Goal: Task Accomplishment & Management: Use online tool/utility

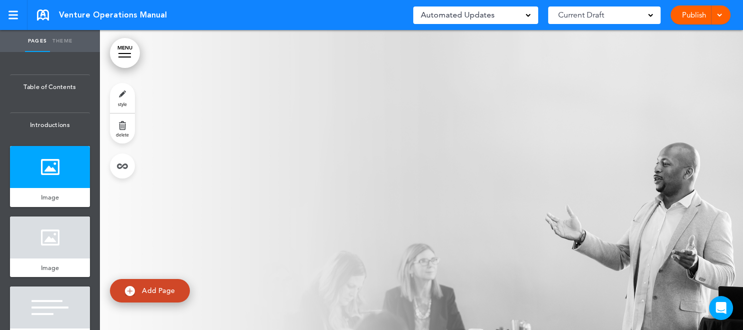
click at [719, 21] on div at bounding box center [718, 14] width 10 height 19
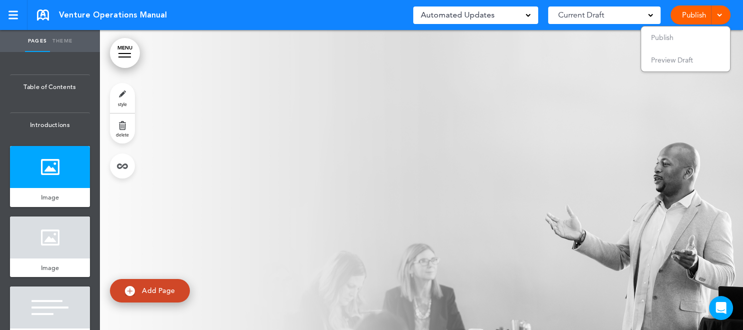
click at [634, 17] on div "Current Draft" at bounding box center [604, 14] width 112 height 17
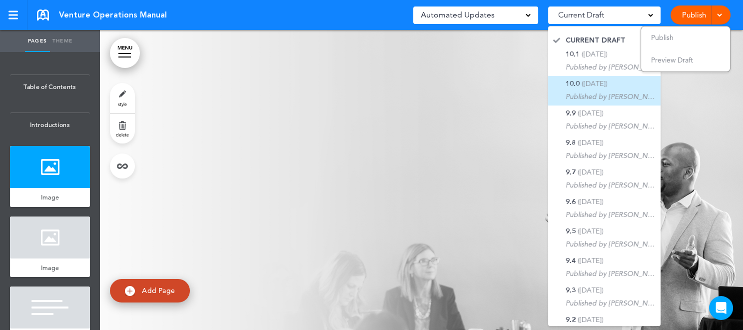
click at [595, 87] on span "([DATE])" at bounding box center [594, 83] width 26 height 9
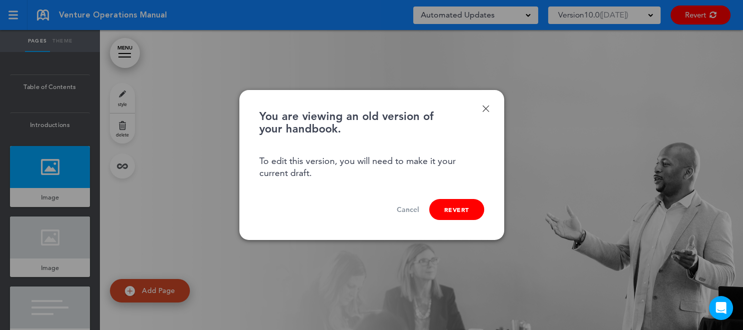
click at [409, 206] on link "Cancel" at bounding box center [407, 209] width 22 height 9
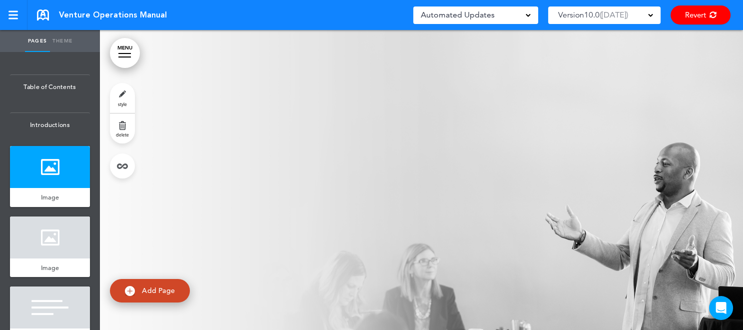
click at [527, 16] on span at bounding box center [527, 14] width 5 height 5
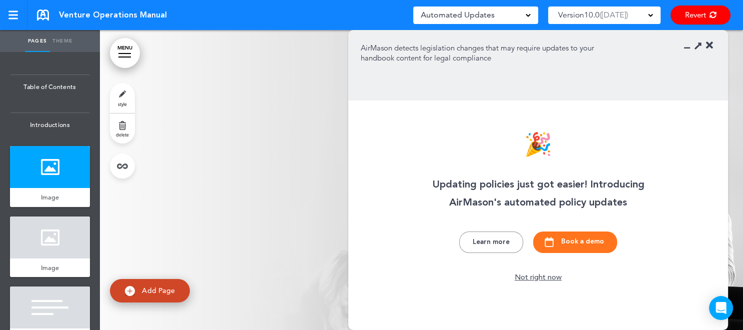
click at [527, 17] on div "Automated Updates 0" at bounding box center [475, 15] width 110 height 14
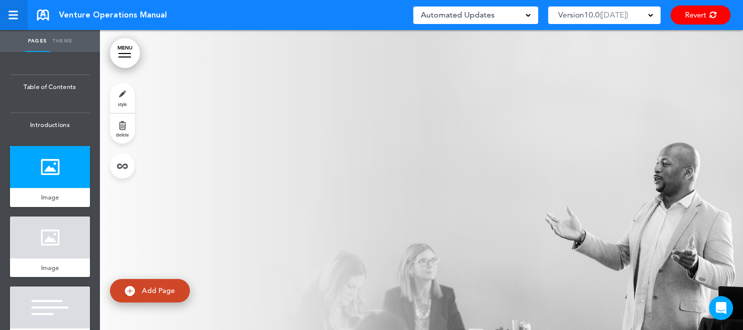
click at [14, 15] on div at bounding box center [12, 14] width 9 height 1
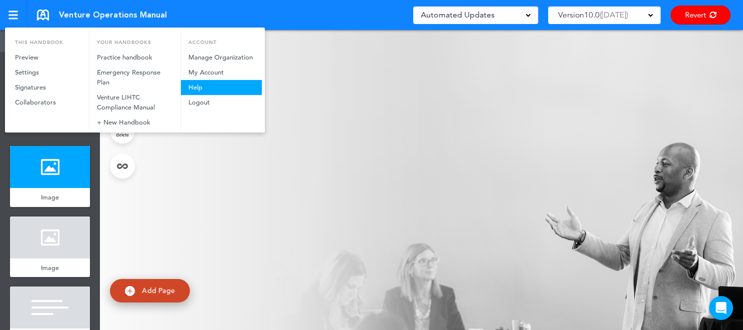
click at [223, 83] on link "Help" at bounding box center [221, 87] width 81 height 15
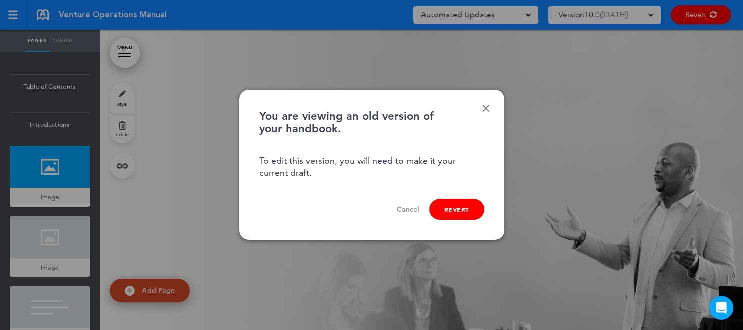
click at [408, 208] on link "Cancel" at bounding box center [407, 209] width 22 height 9
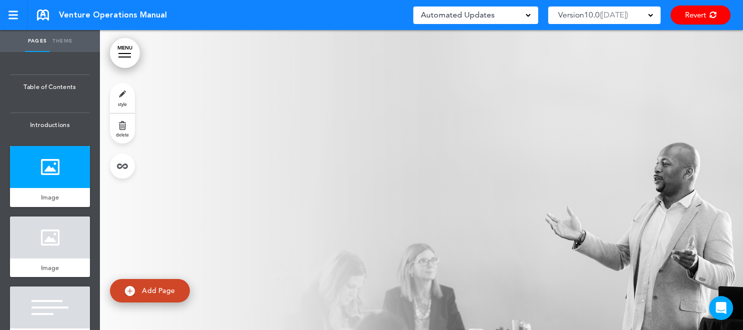
drag, startPoint x: 9, startPoint y: 18, endPoint x: 318, endPoint y: 236, distance: 377.0
click at [318, 236] on div at bounding box center [421, 210] width 643 height 360
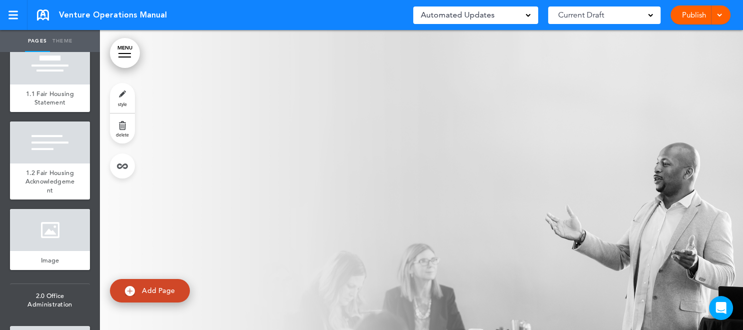
scroll to position [366, 0]
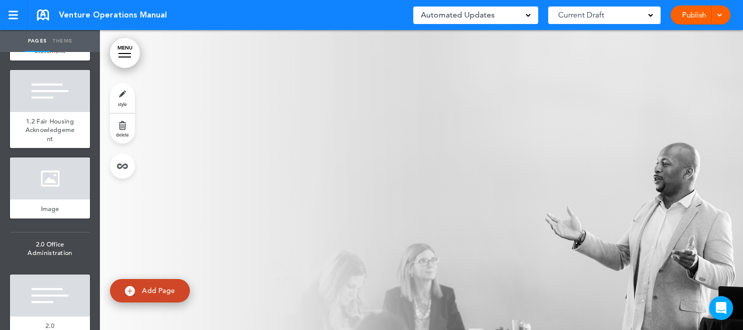
click at [32, 310] on div at bounding box center [50, 295] width 80 height 42
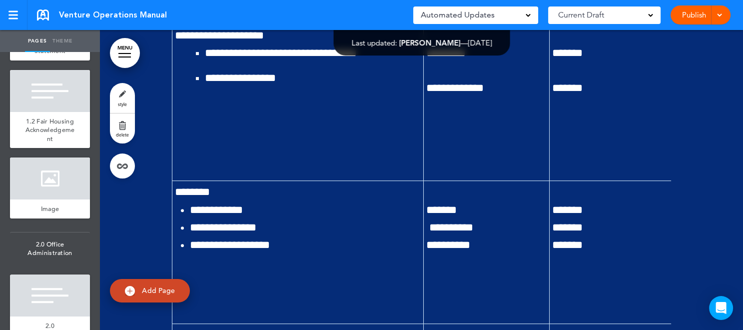
scroll to position [5106, 0]
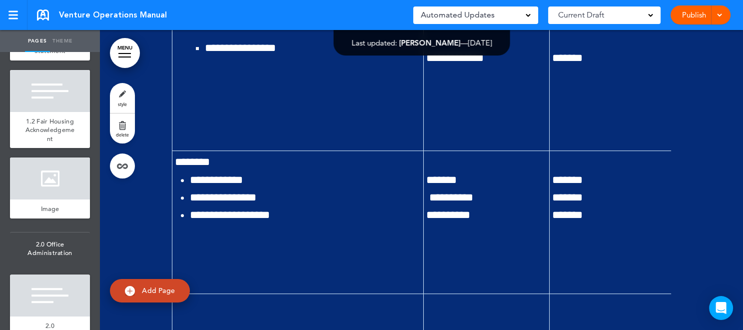
click at [734, 324] on div "Pages Theme add page Table of Contents add page Introductions add page Image ad…" at bounding box center [367, 165] width 735 height 330
click at [734, 322] on div "Pages Theme add page Table of Contents add page Introductions add page Image ad…" at bounding box center [367, 165] width 735 height 330
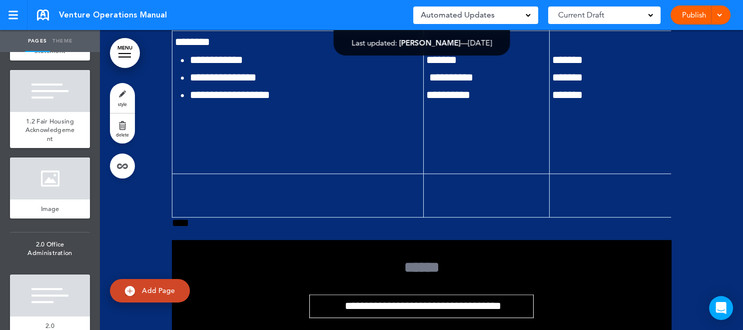
scroll to position [5375, 0]
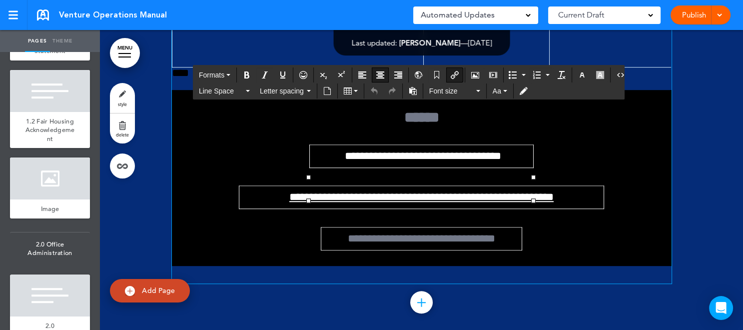
click at [396, 161] on link "**********" at bounding box center [423, 155] width 156 height 11
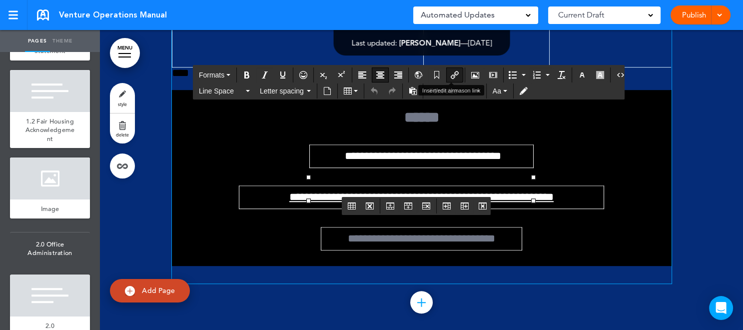
click at [451, 75] on icon "Insert/edit airmason link" at bounding box center [454, 75] width 8 height 8
type input "**********"
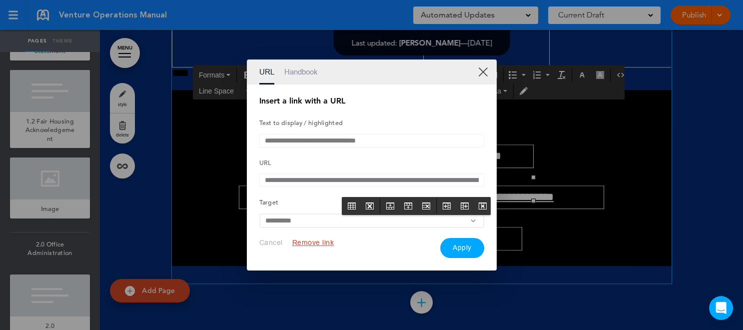
click at [481, 67] on link "XX" at bounding box center [482, 71] width 9 height 9
